Goal: Complete application form

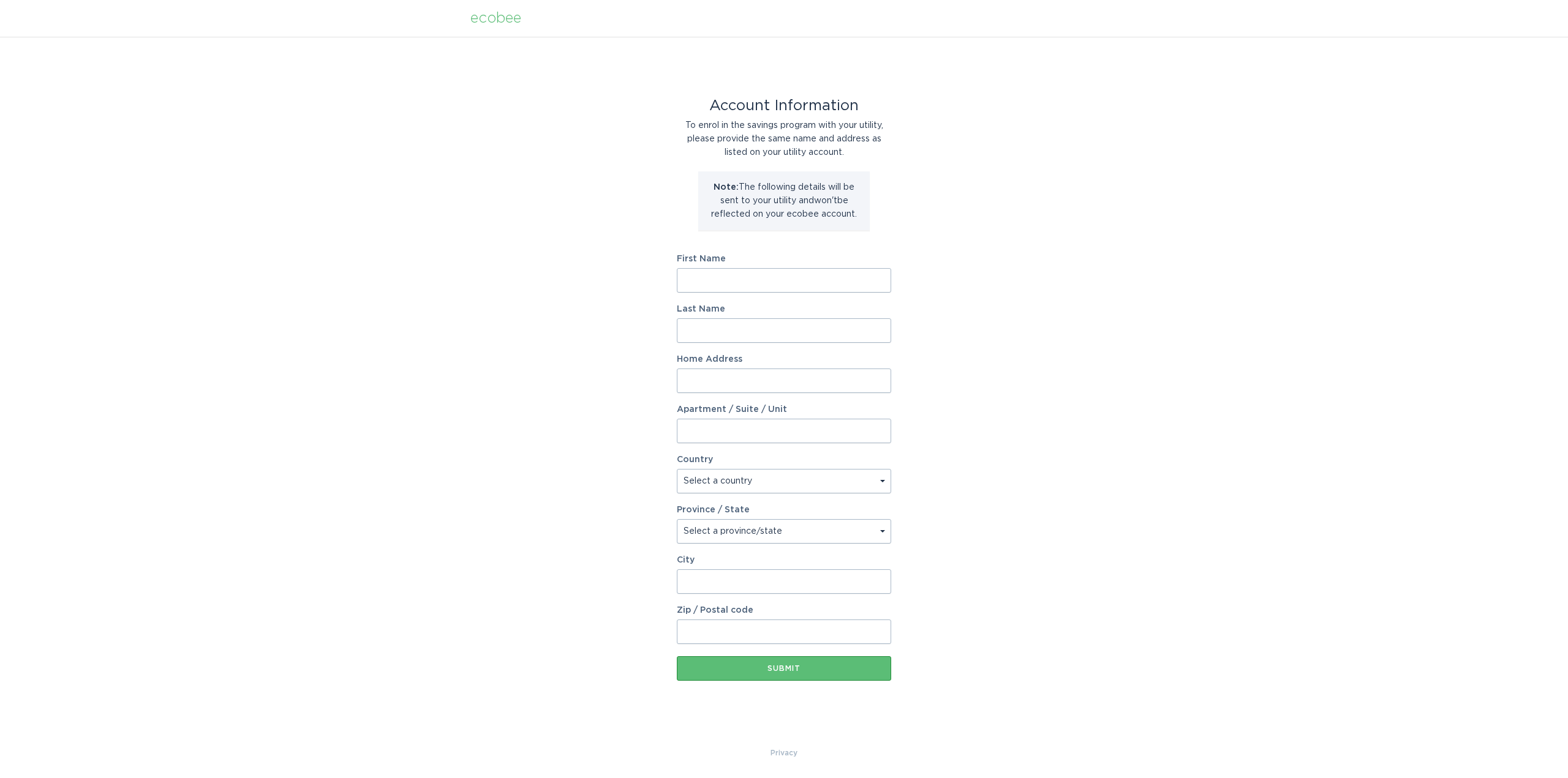
click at [763, 280] on input "First Name" at bounding box center [784, 280] width 215 height 24
type input "cheyenne"
type input "[PERSON_NAME]"
type input "27125 clover path"
click at [761, 478] on select "Select a country [GEOGRAPHIC_DATA] [GEOGRAPHIC_DATA]" at bounding box center [784, 481] width 215 height 24
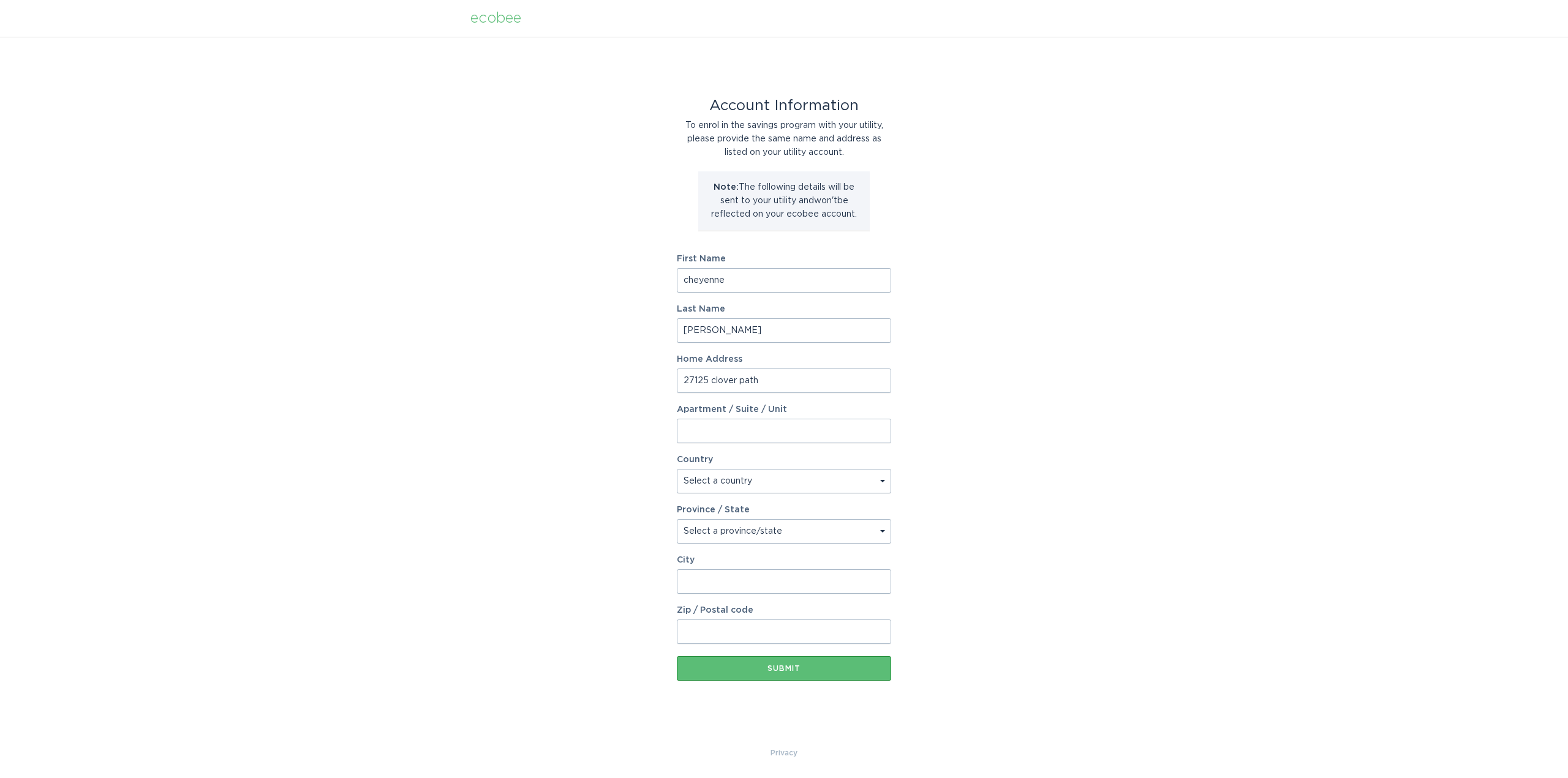
select select "US"
click at [677, 469] on select "Select a country [GEOGRAPHIC_DATA] [GEOGRAPHIC_DATA]" at bounding box center [784, 481] width 215 height 24
click at [702, 532] on select "Select a province/state [US_STATE] [US_STATE] [US_STATE] [US_STATE] [US_STATE] …" at bounding box center [784, 531] width 215 height 24
select select "MN"
click at [677, 519] on select "Select a province/state [US_STATE] [US_STATE] [US_STATE] [US_STATE] [US_STATE] …" at bounding box center [784, 531] width 215 height 24
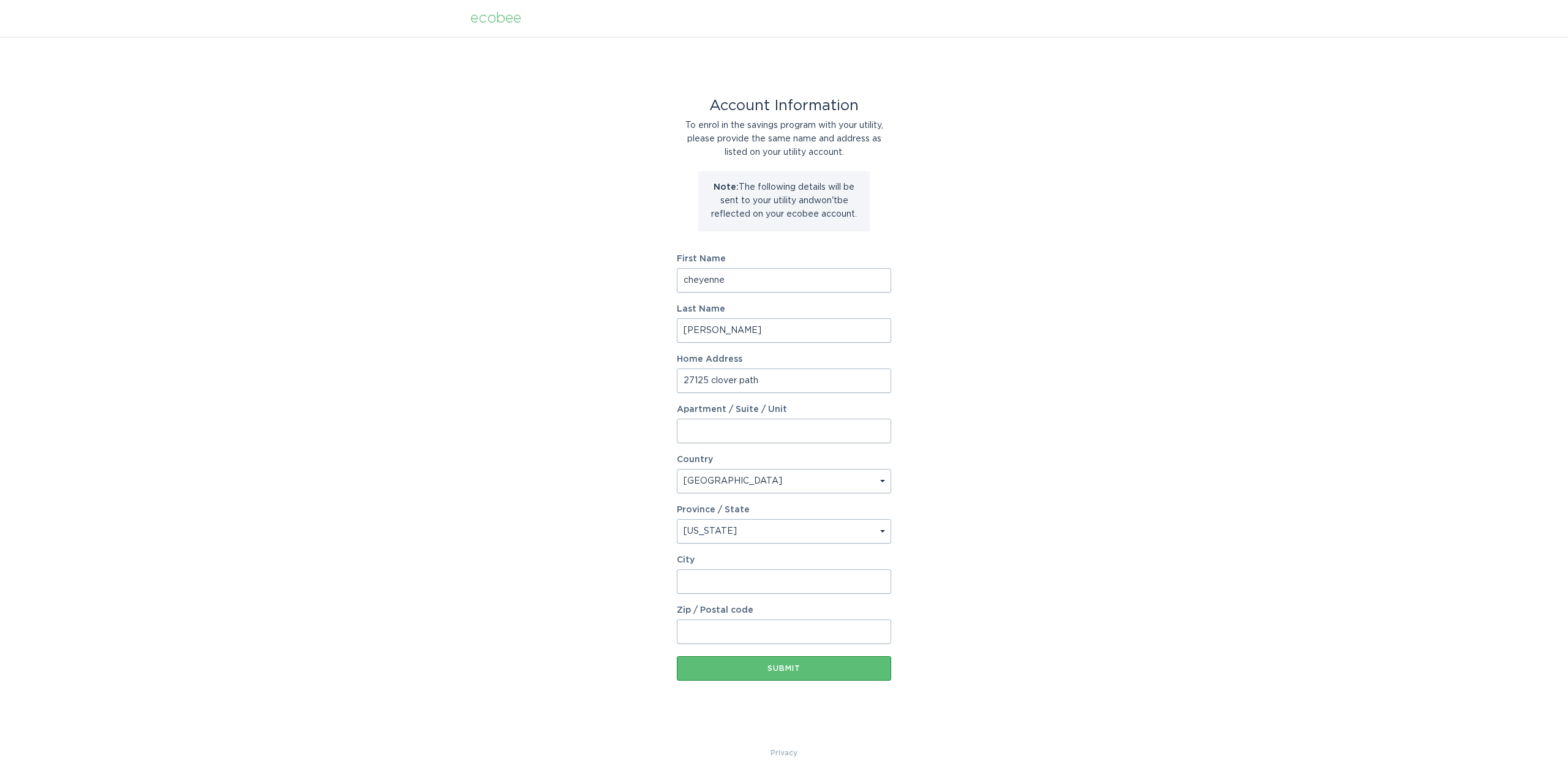
click at [712, 577] on input "City" at bounding box center [784, 582] width 215 height 24
type input "elko"
click at [726, 629] on input "Zip / Postal code" at bounding box center [784, 631] width 215 height 24
type input "55020"
click at [742, 667] on div "Submit" at bounding box center [784, 668] width 202 height 7
